Goal: Transaction & Acquisition: Purchase product/service

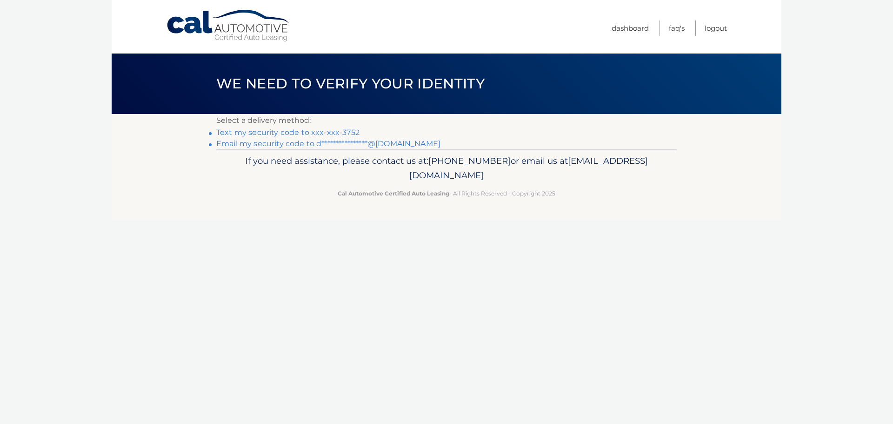
click at [289, 130] on link "Text my security code to xxx-xxx-3752" at bounding box center [287, 132] width 143 height 9
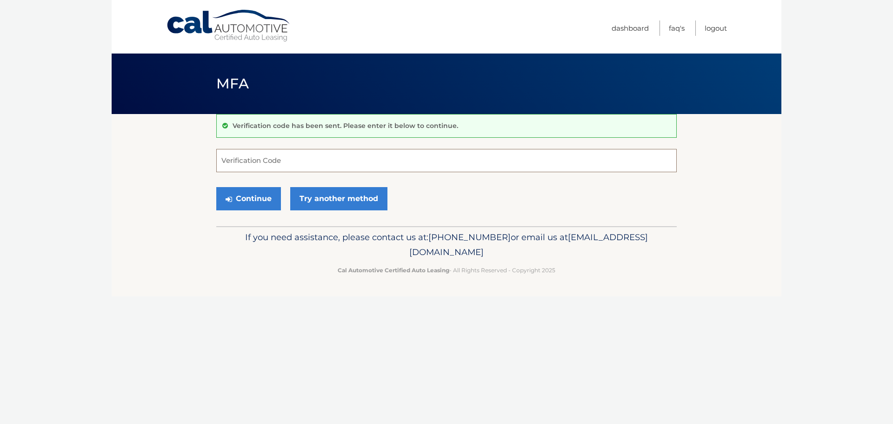
click at [261, 164] on input "Verification Code" at bounding box center [446, 160] width 461 height 23
type input "394888"
click at [216, 187] on button "Continue" at bounding box center [248, 198] width 65 height 23
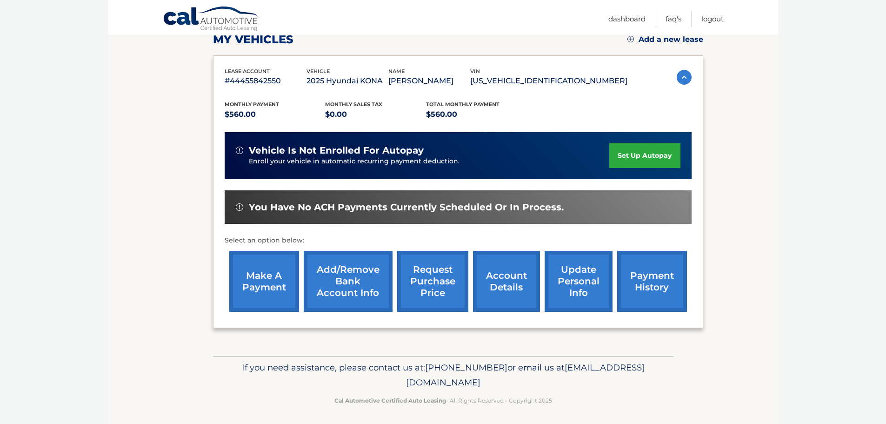
scroll to position [140, 0]
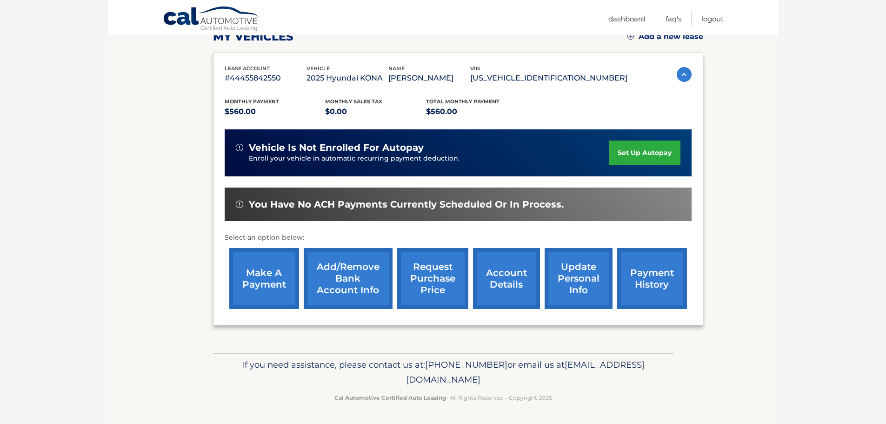
click at [254, 274] on link "make a payment" at bounding box center [264, 278] width 70 height 61
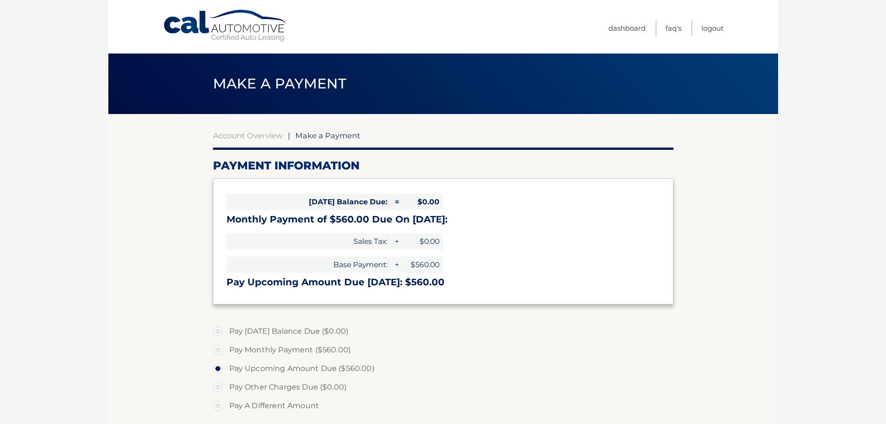
select select "M2NjOGIzYmItYjdmYi00Y2VkLWJiN2EtNjk3ZDM5NGNkM2Fi"
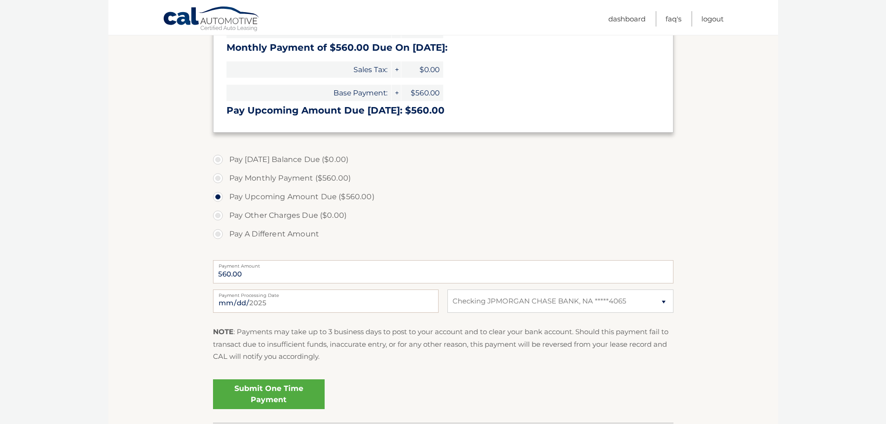
scroll to position [186, 0]
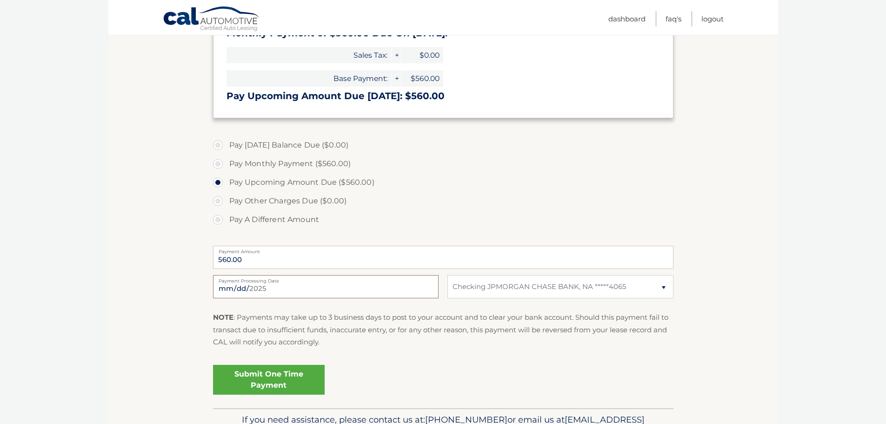
click at [266, 287] on input "[DATE]" at bounding box center [326, 286] width 226 height 23
type input "[DATE]"
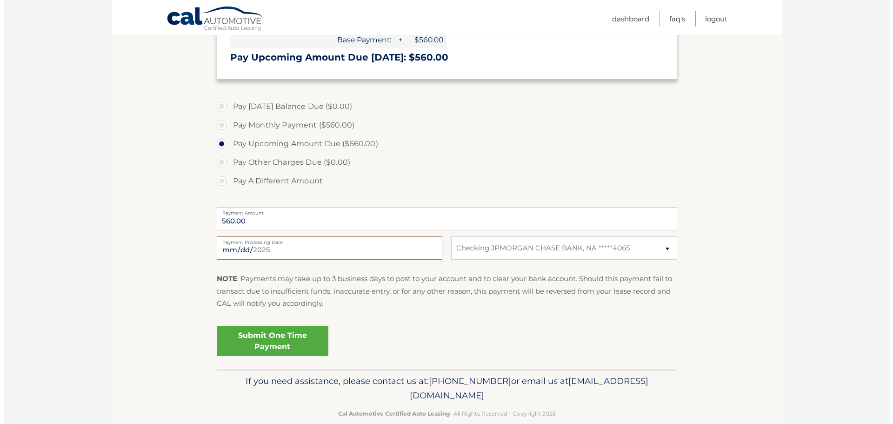
scroll to position [233, 0]
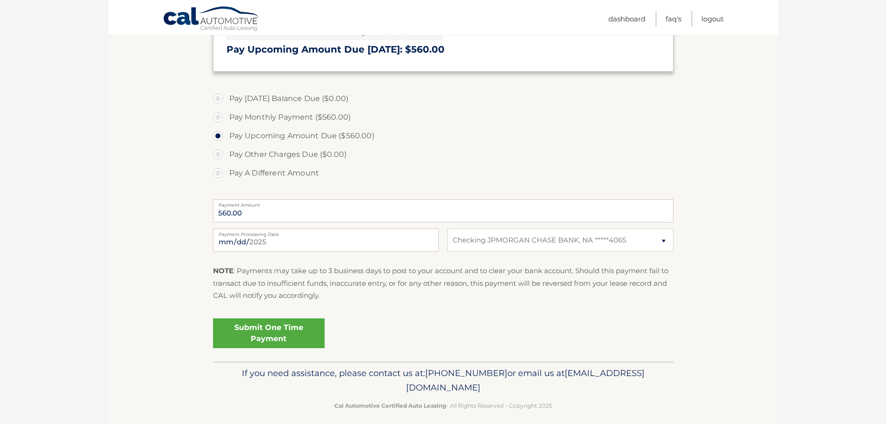
click at [288, 340] on link "Submit One Time Payment" at bounding box center [269, 333] width 112 height 30
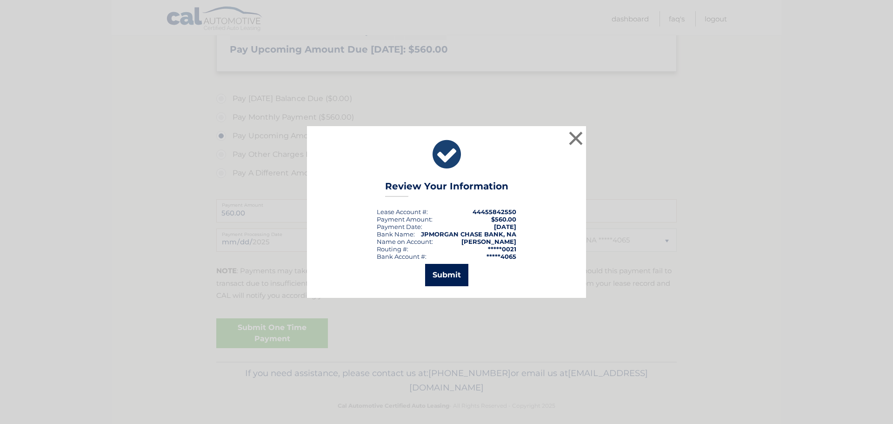
click at [447, 277] on button "Submit" at bounding box center [446, 275] width 43 height 22
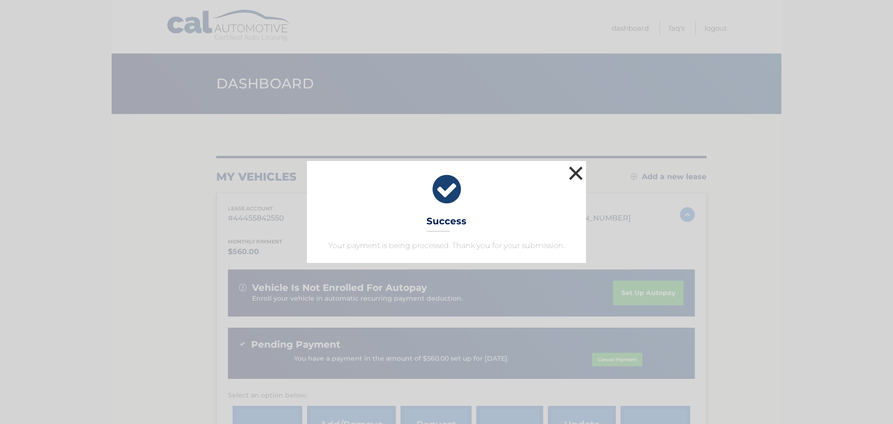
click at [577, 179] on button "×" at bounding box center [576, 173] width 19 height 19
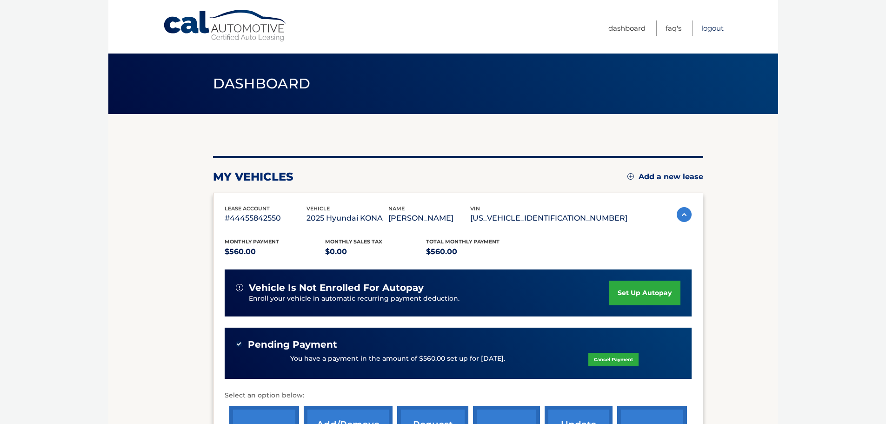
click at [715, 25] on link "Logout" at bounding box center [713, 27] width 22 height 15
